Goal: Transaction & Acquisition: Purchase product/service

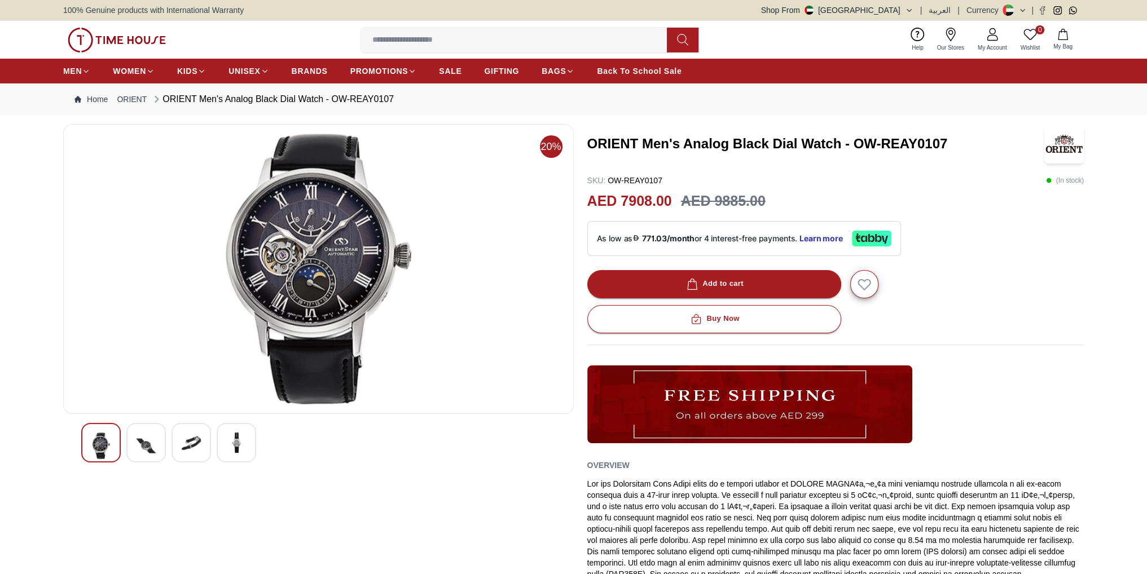
click at [151, 440] on img at bounding box center [146, 446] width 20 height 27
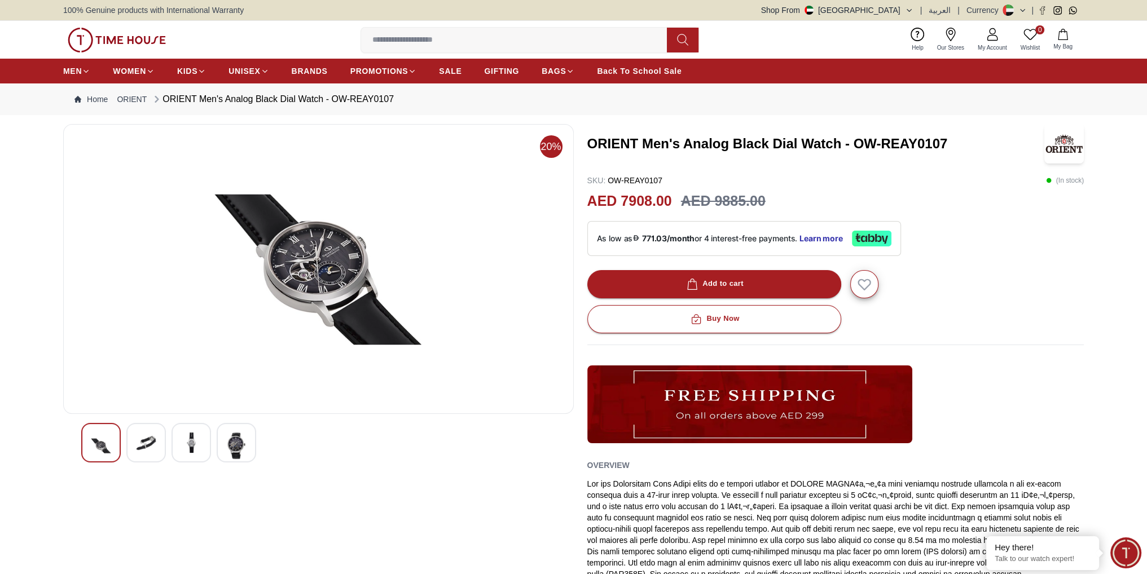
click at [184, 442] on img at bounding box center [191, 443] width 20 height 20
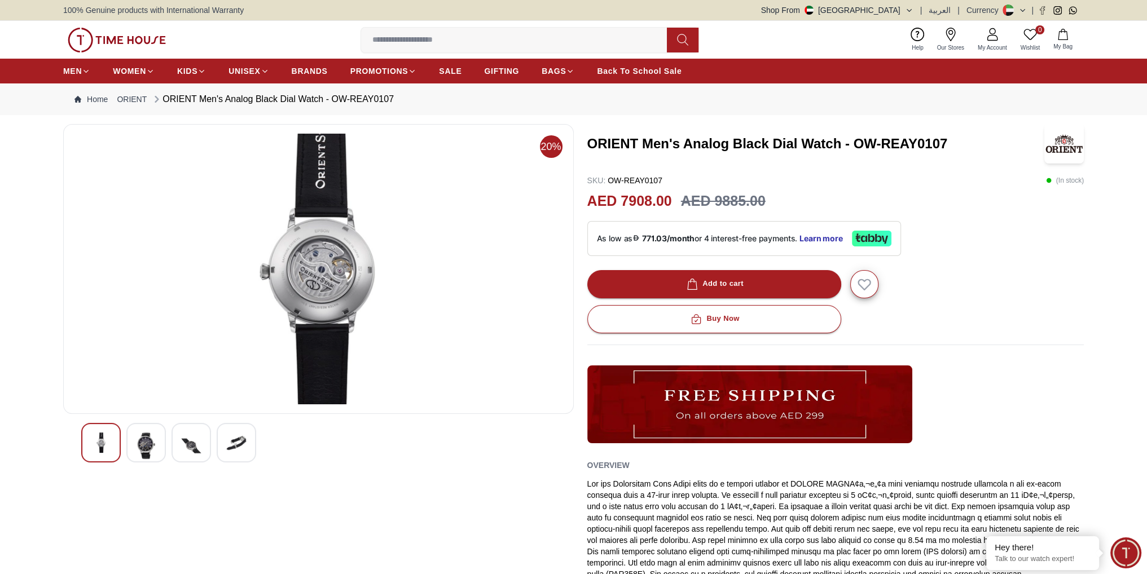
click at [235, 442] on img at bounding box center [236, 443] width 20 height 20
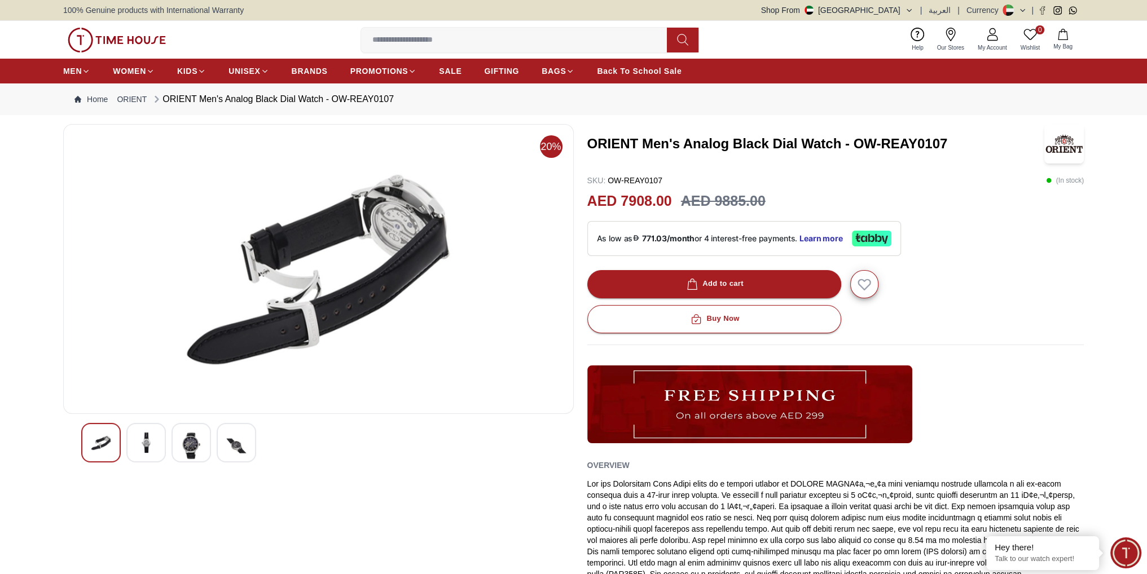
click at [195, 447] on img at bounding box center [191, 446] width 20 height 27
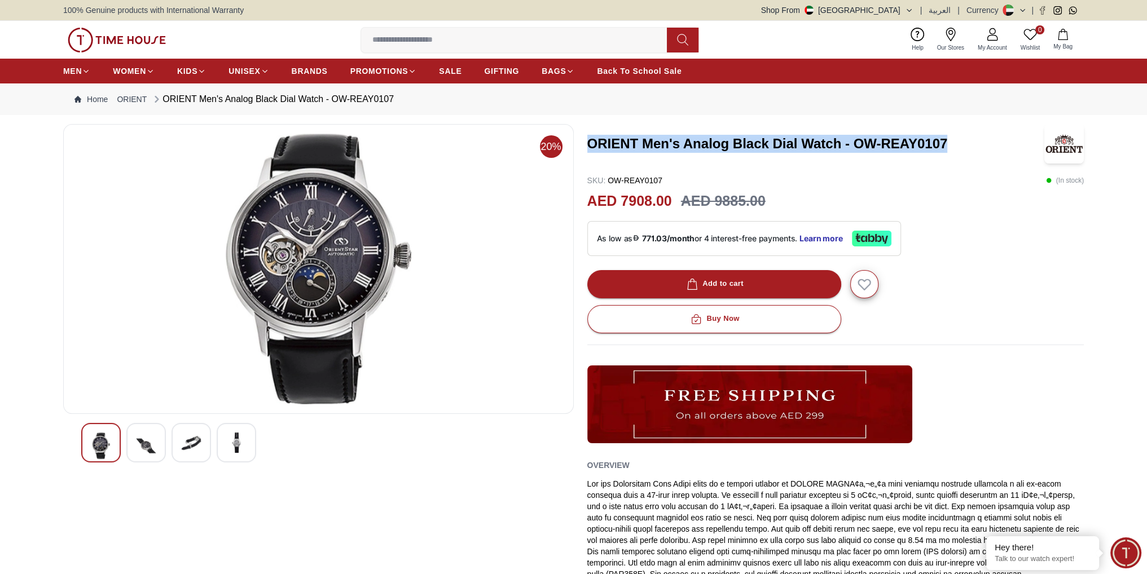
drag, startPoint x: 589, startPoint y: 145, endPoint x: 994, endPoint y: 147, distance: 404.9
click at [994, 147] on h3 "ORIENT Men's Analog Black Dial Watch - OW-REAY0107" at bounding box center [814, 144] width 455 height 18
copy h3 "ORIENT Men's Analog Black Dial Watch - OW-REAY0107"
click at [187, 453] on div at bounding box center [190, 442] width 39 height 39
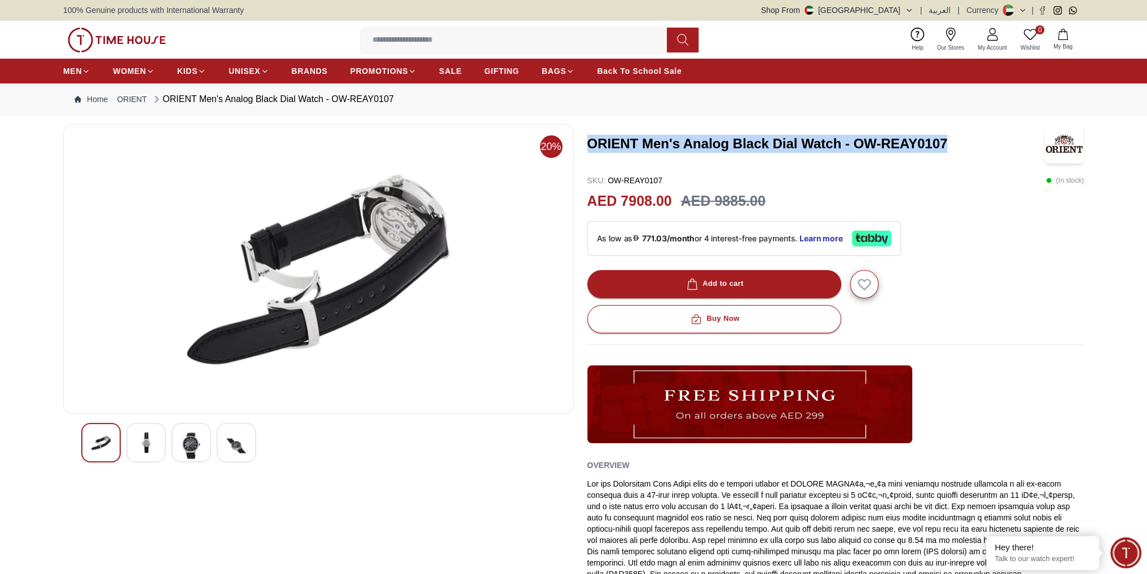
click at [231, 448] on img at bounding box center [236, 446] width 20 height 27
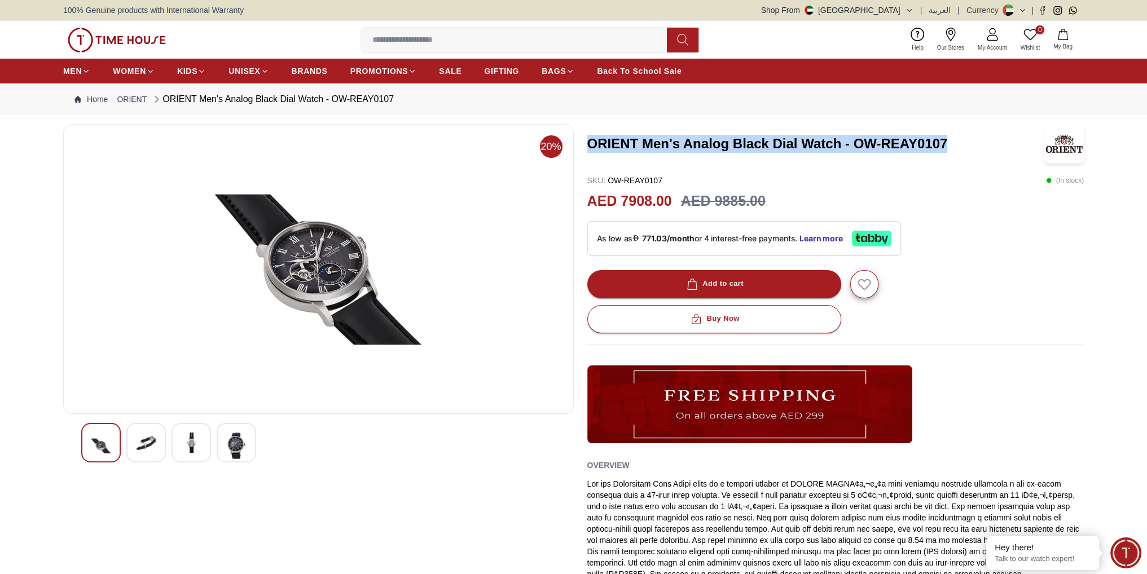
click at [249, 445] on div at bounding box center [236, 442] width 39 height 39
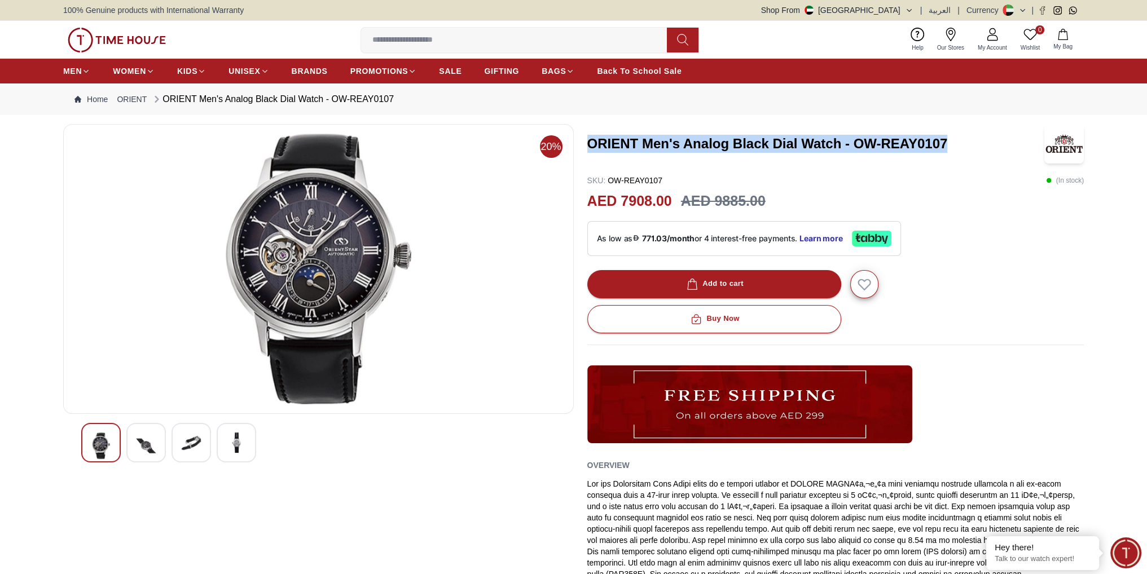
click at [233, 447] on img at bounding box center [236, 443] width 20 height 20
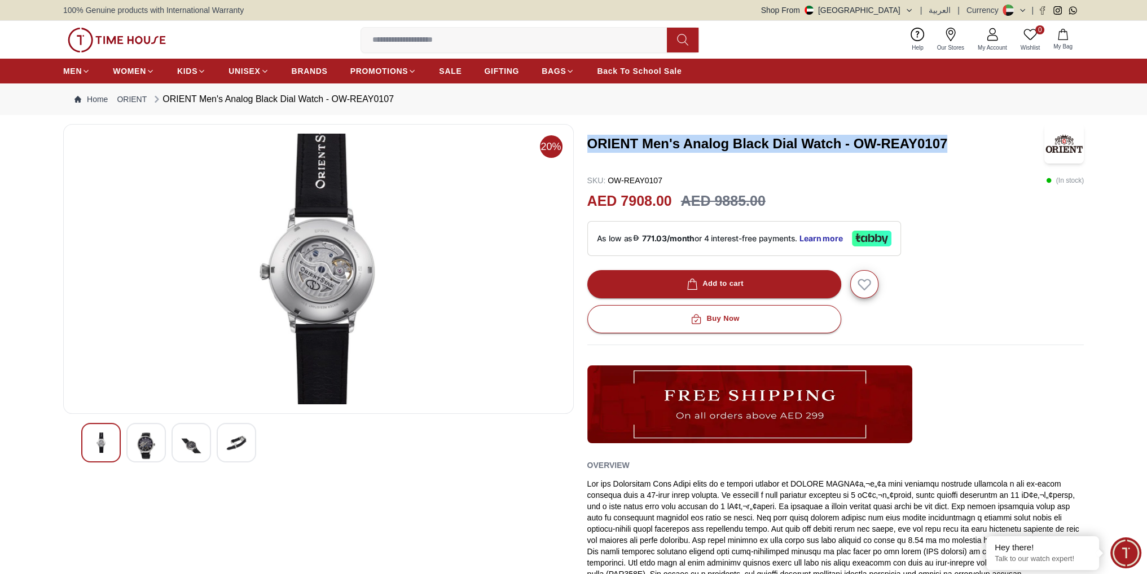
click at [346, 254] on img at bounding box center [318, 269] width 491 height 271
click at [323, 292] on img at bounding box center [318, 269] width 491 height 271
click at [154, 443] on img at bounding box center [146, 446] width 20 height 27
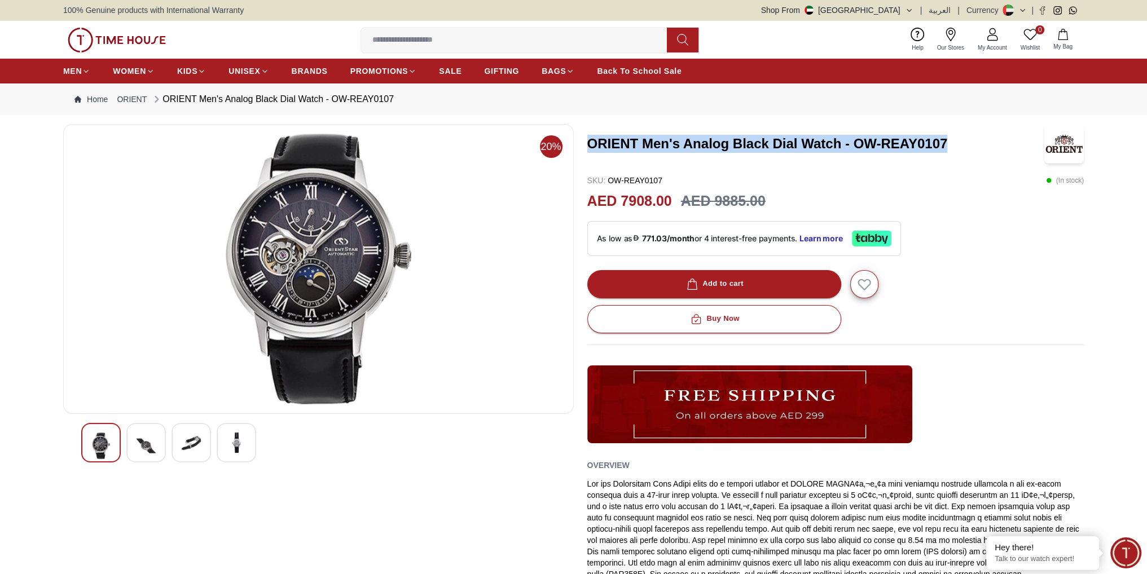
click at [193, 440] on img at bounding box center [191, 443] width 20 height 20
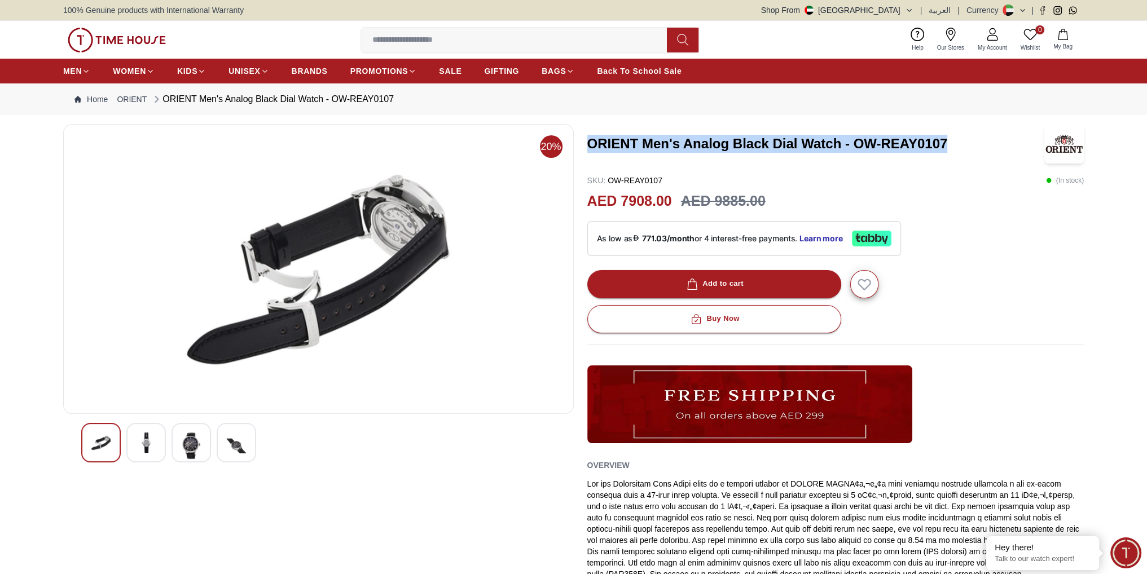
click at [181, 440] on img at bounding box center [191, 446] width 20 height 27
